Goal: Browse casually: Explore the website without a specific task or goal

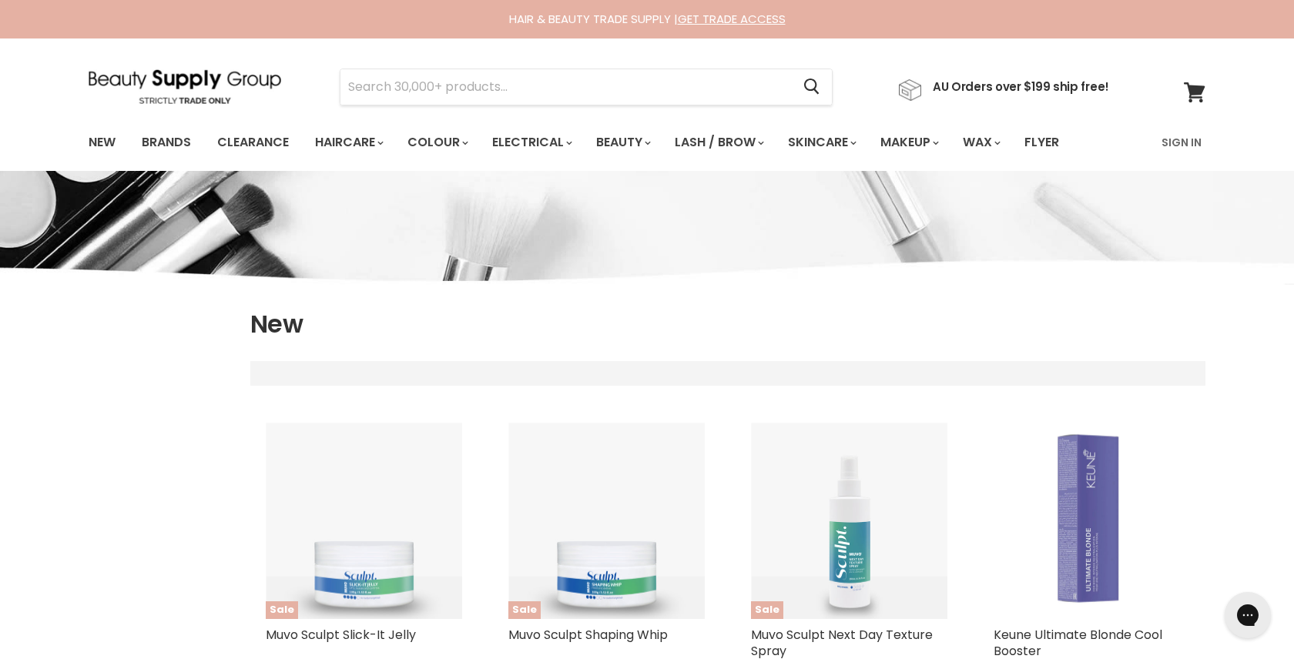
select select "created-descending"
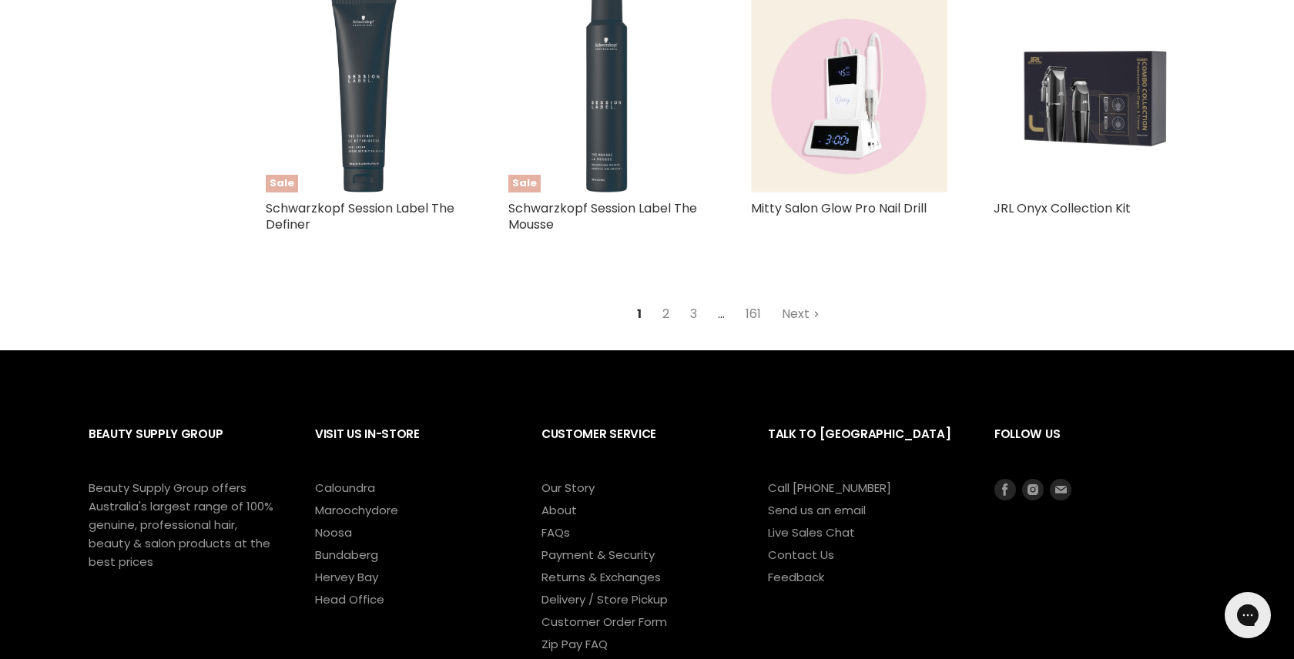
scroll to position [3708, 0]
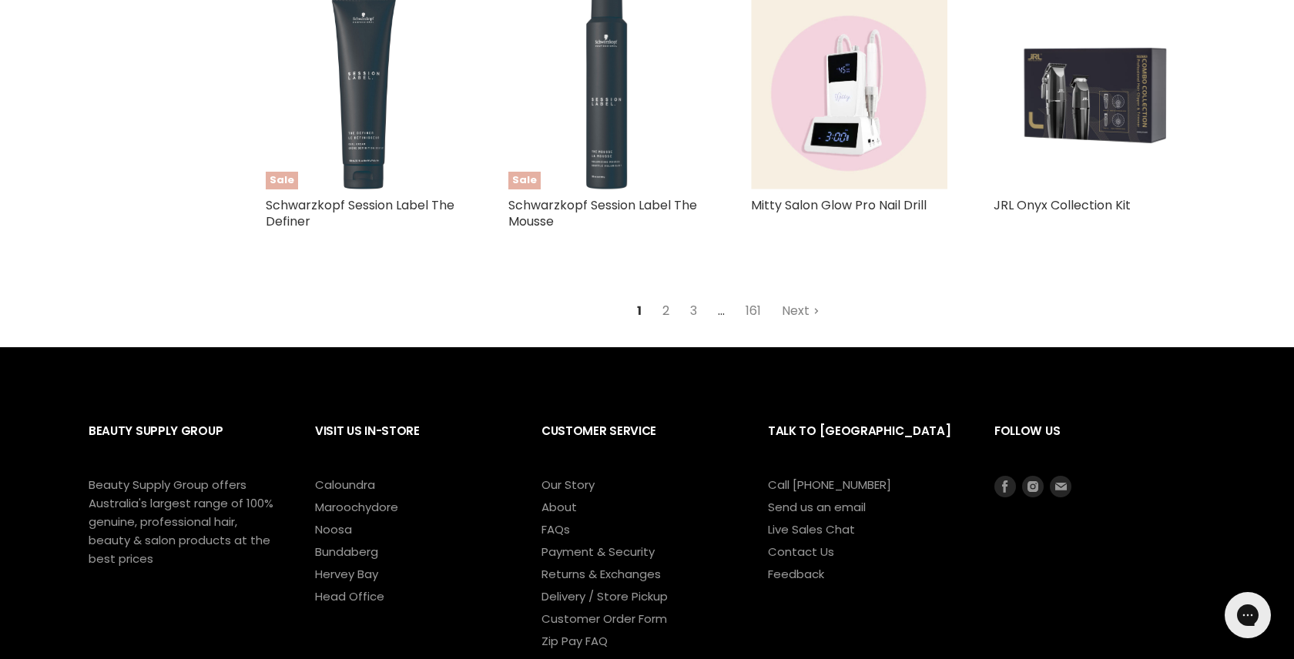
click at [667, 297] on link "2" at bounding box center [666, 311] width 24 height 28
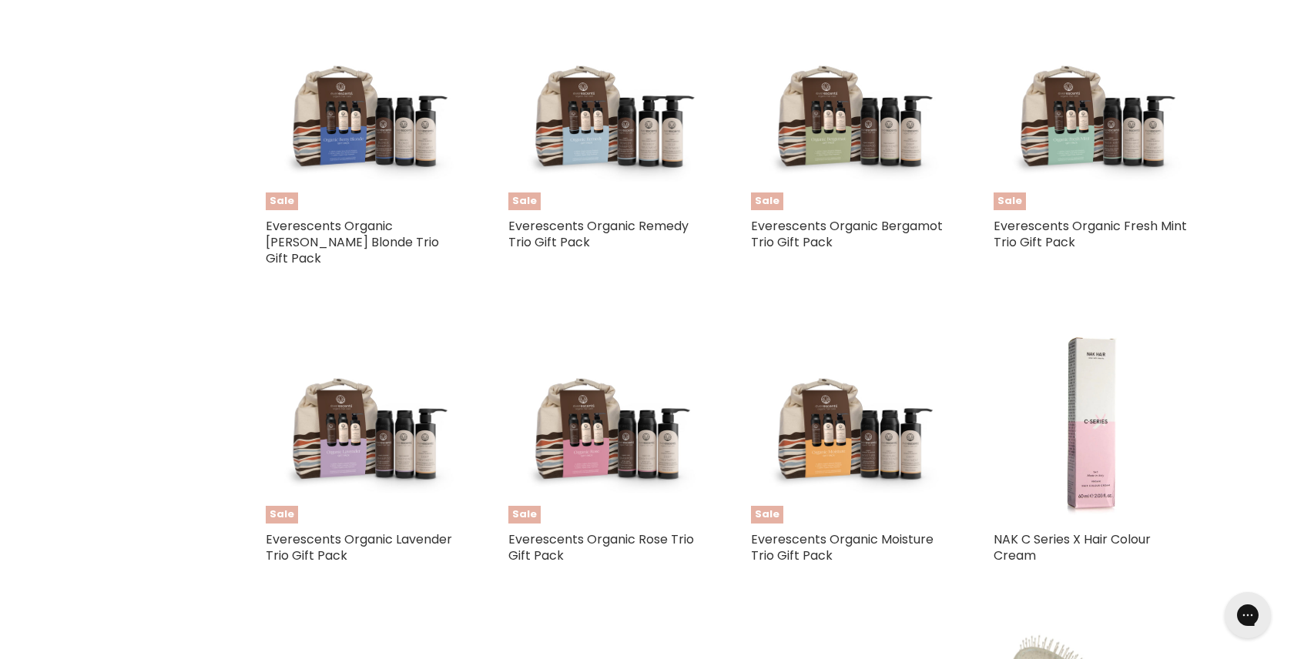
select select "created-descending"
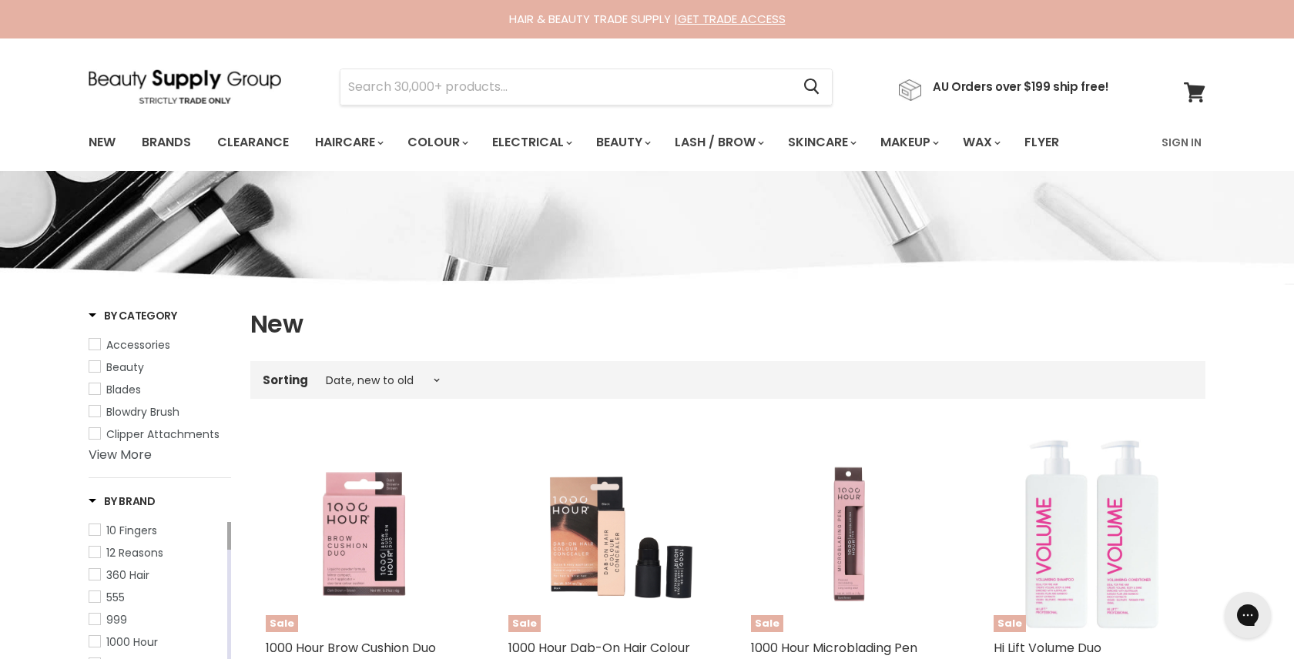
select select "created-descending"
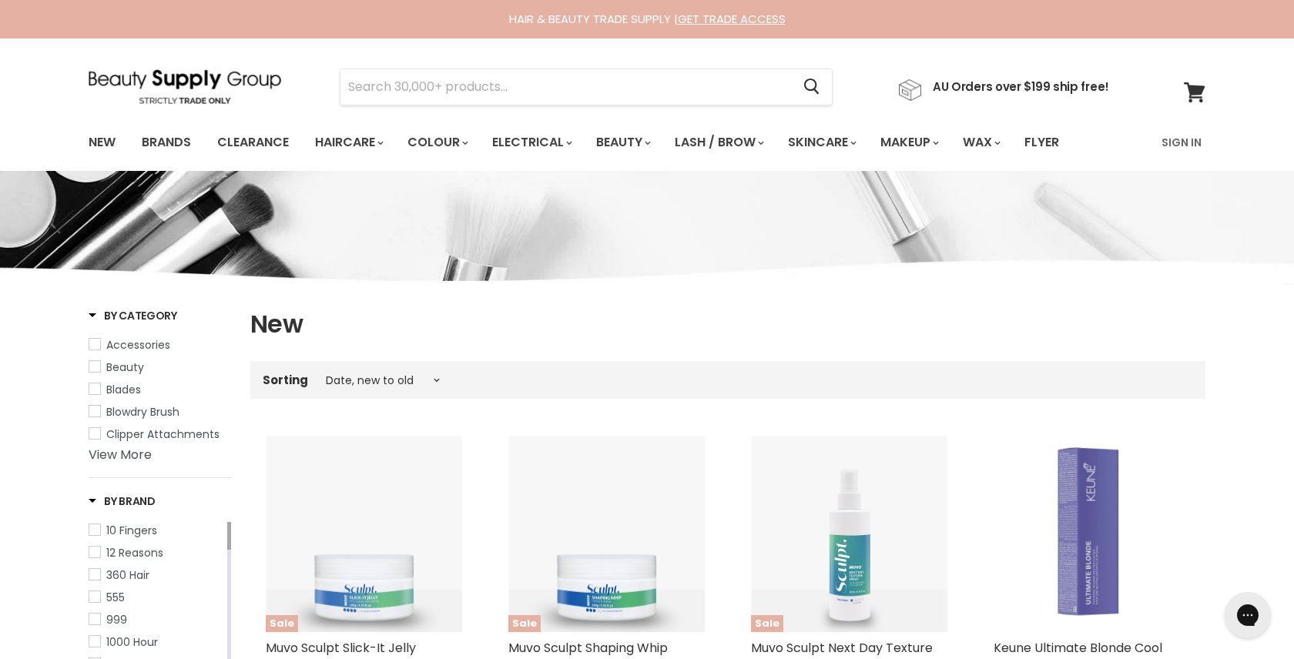
click at [201, 66] on section "Menu Cancel" at bounding box center [646, 80] width 1155 height 82
click at [199, 82] on img at bounding box center [185, 86] width 193 height 35
